Goal: Find specific page/section: Find specific page/section

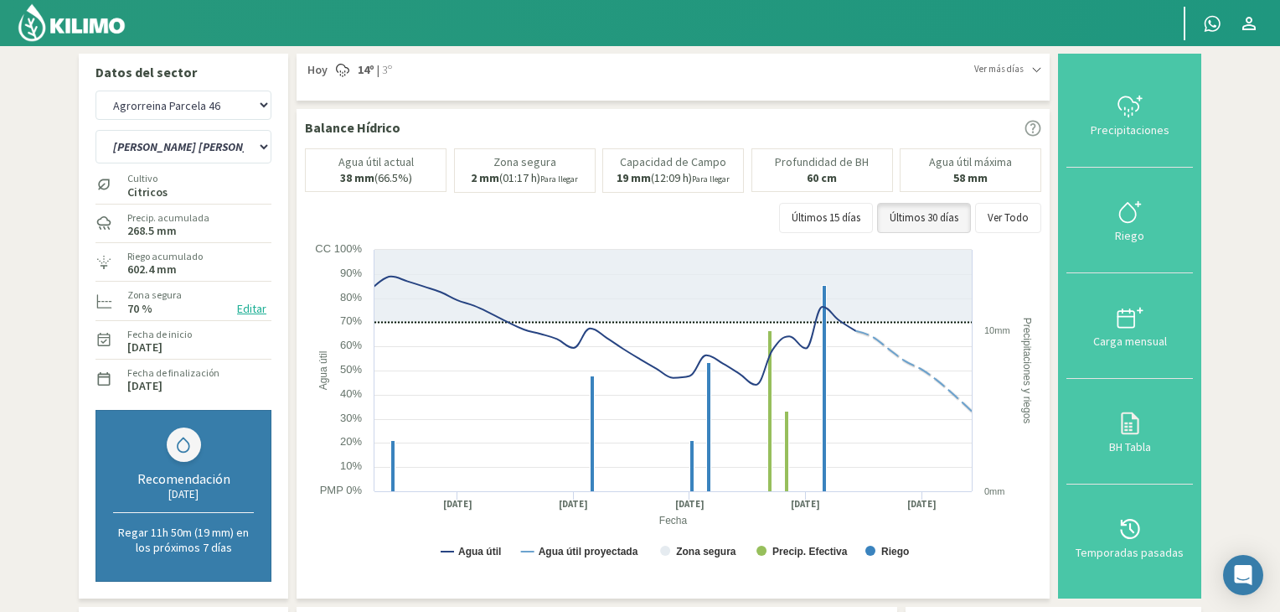
select select "3: Object"
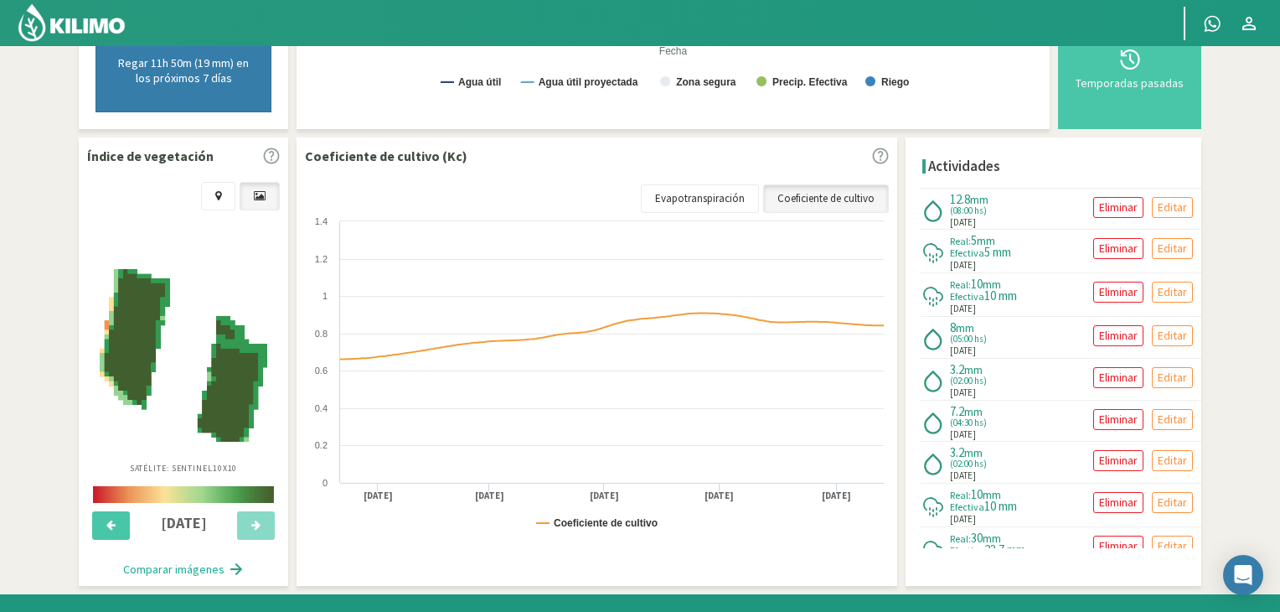
scroll to position [335, 0]
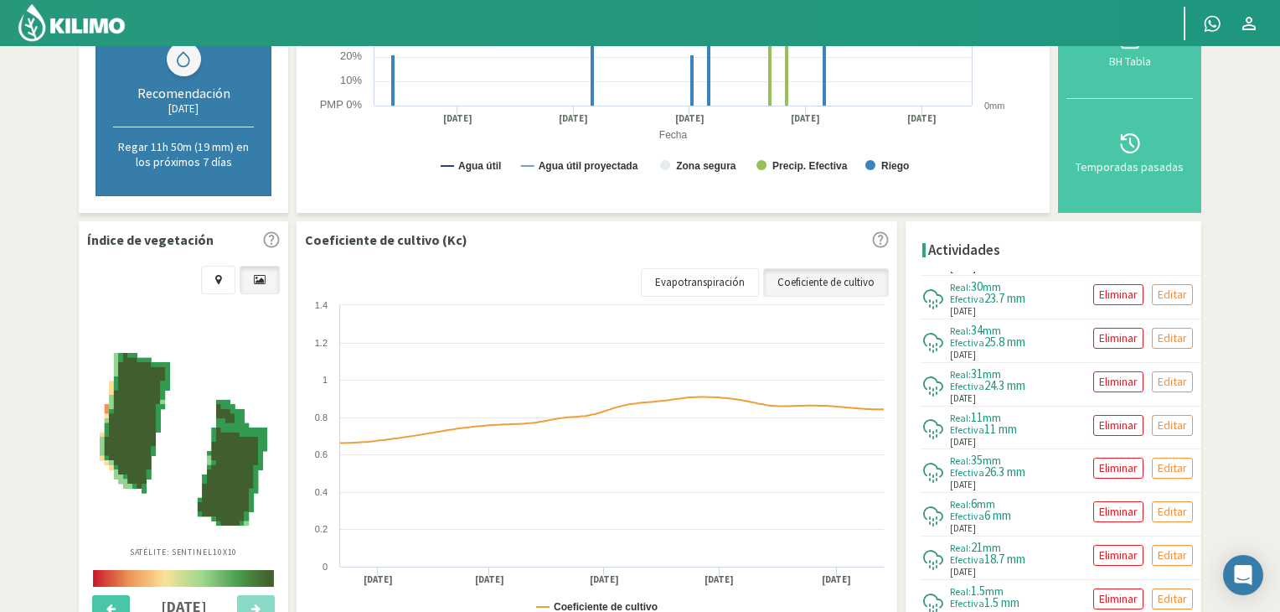
click at [90, 12] on img at bounding box center [72, 23] width 110 height 40
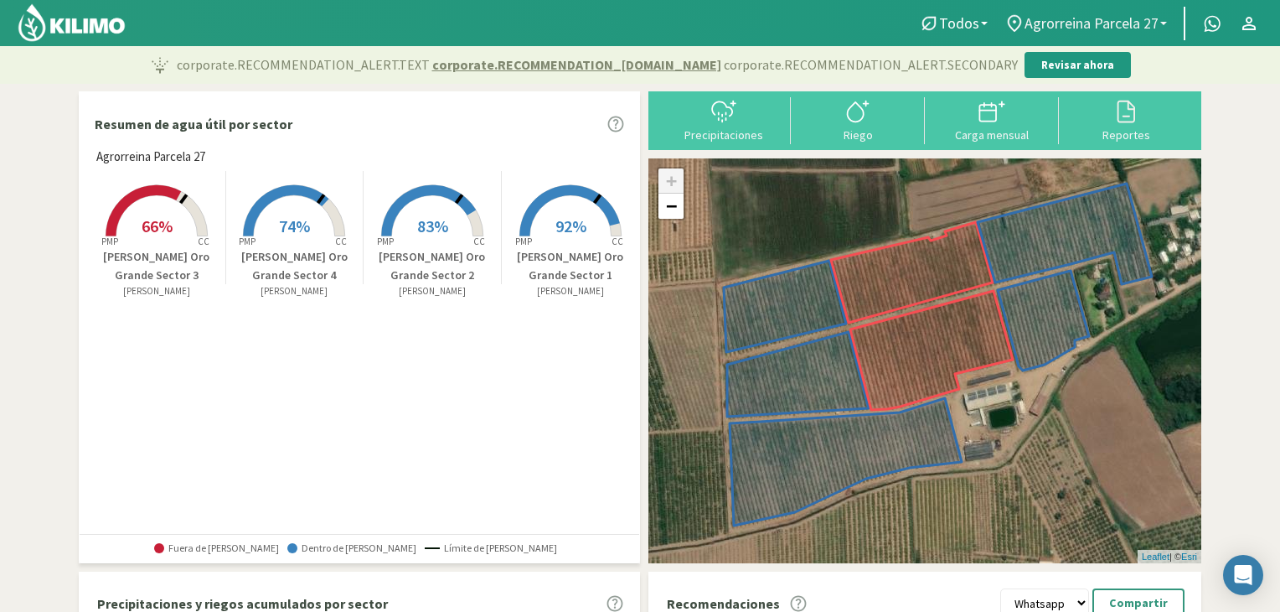
click at [1061, 20] on span "Agrorreina Parcela 27" at bounding box center [1092, 23] width 134 height 18
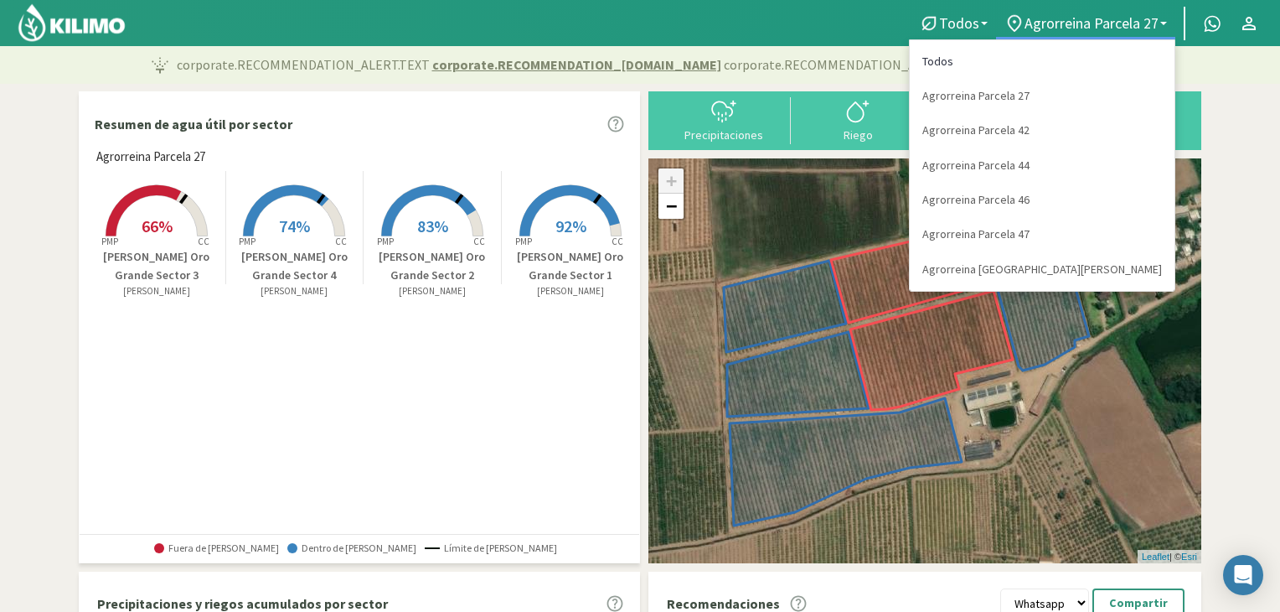
click at [1076, 68] on link "Todos" at bounding box center [1042, 61] width 265 height 34
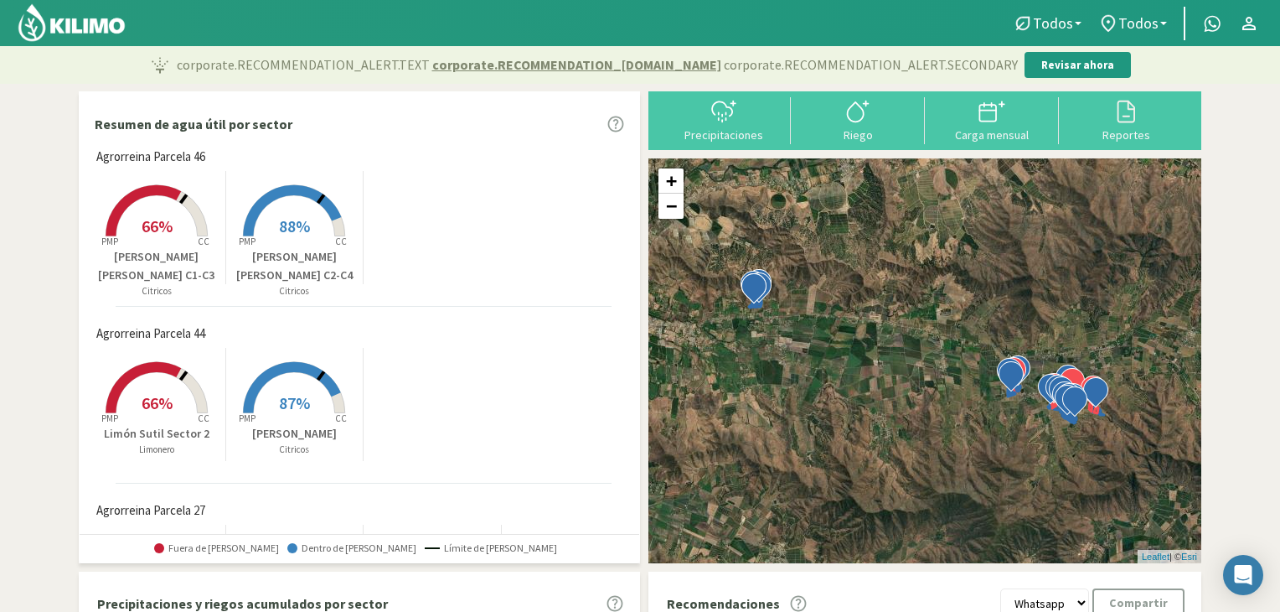
click at [68, 14] on img at bounding box center [72, 23] width 110 height 40
